Goal: Task Accomplishment & Management: Manage account settings

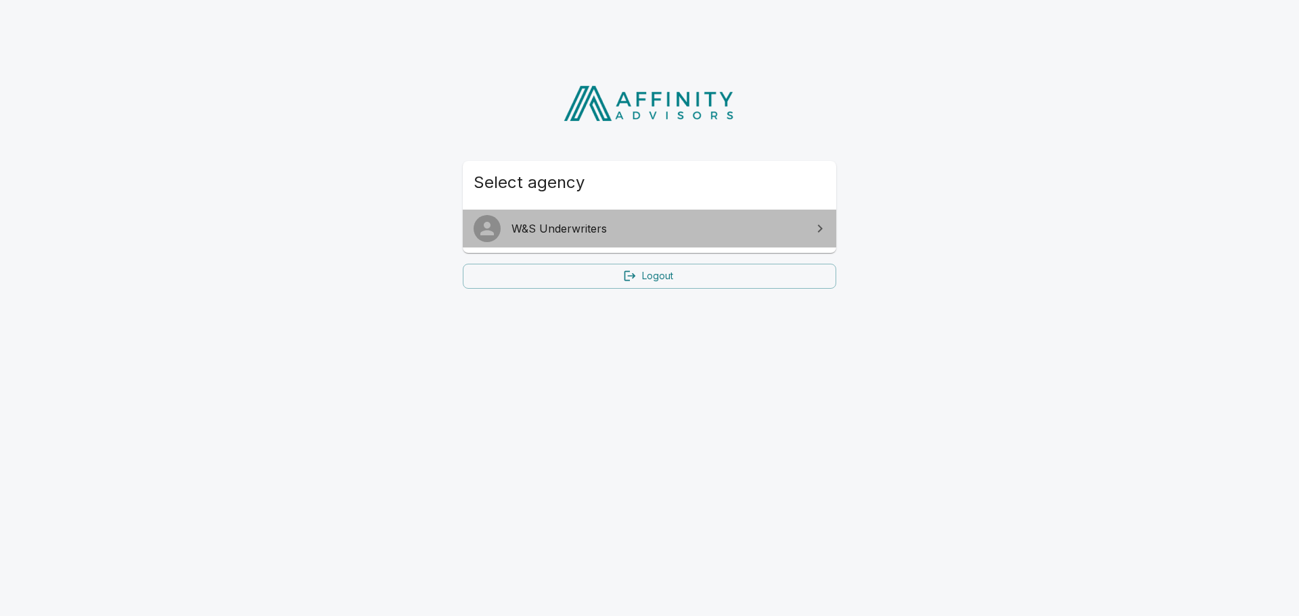
click at [804, 223] on link "W&S Underwriters" at bounding box center [649, 229] width 373 height 38
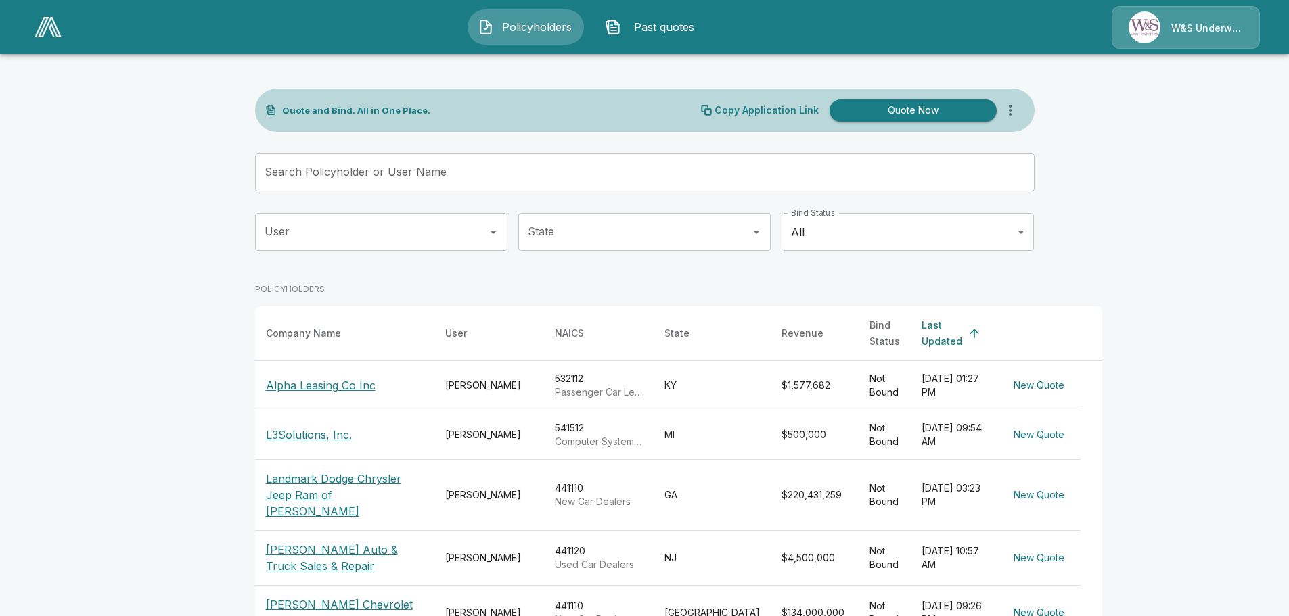
click at [301, 377] on p "Alpha Leasing Co Inc" at bounding box center [321, 385] width 110 height 16
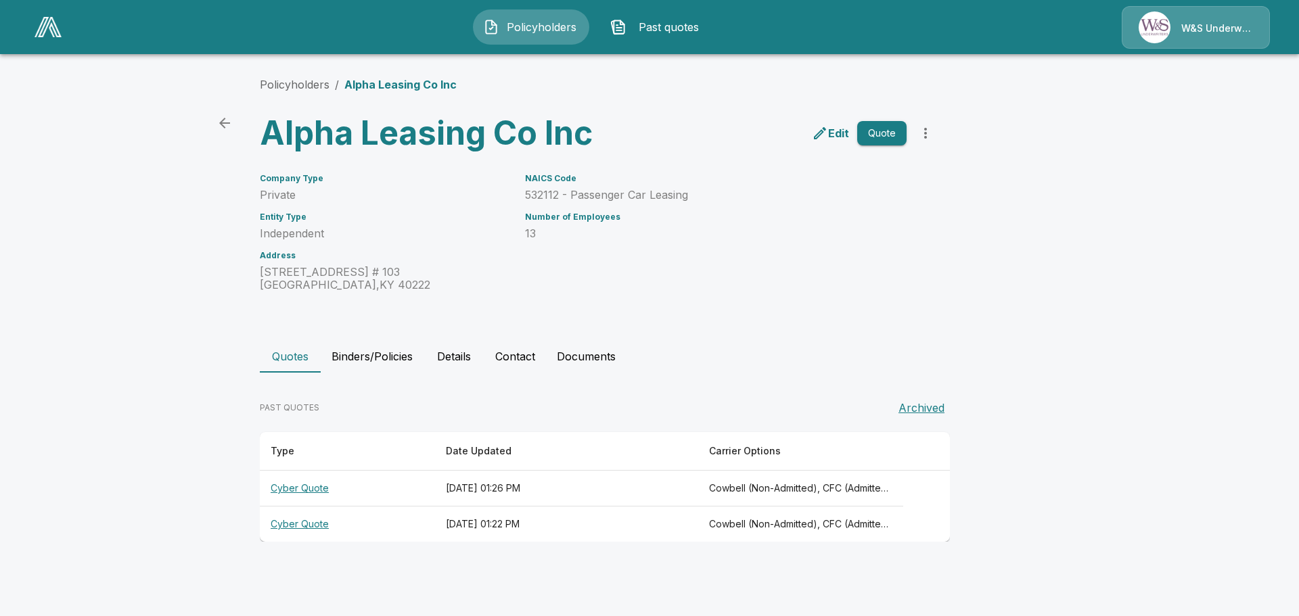
click at [834, 133] on p "Edit" at bounding box center [838, 133] width 21 height 16
